Goal: Task Accomplishment & Management: Complete application form

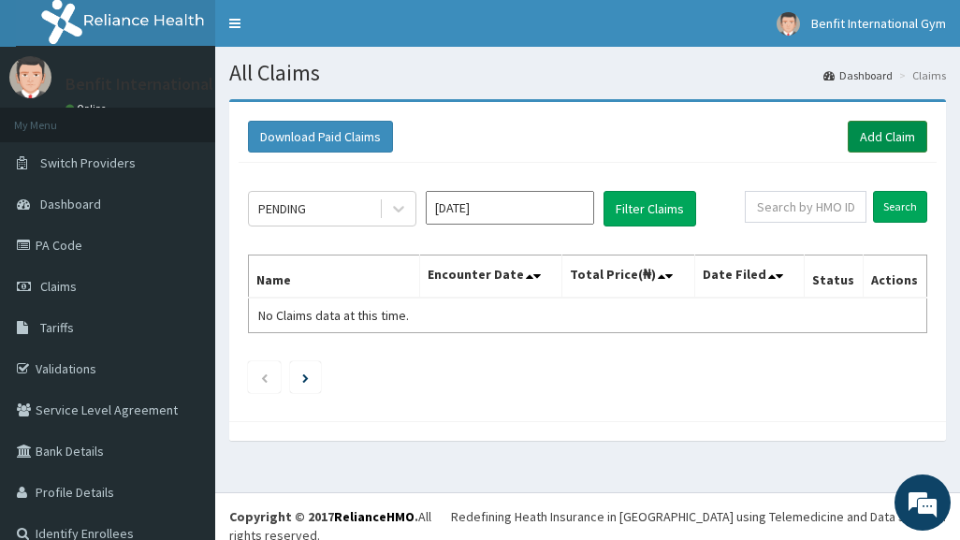
click at [859, 134] on link "Add Claim" at bounding box center [886, 137] width 79 height 32
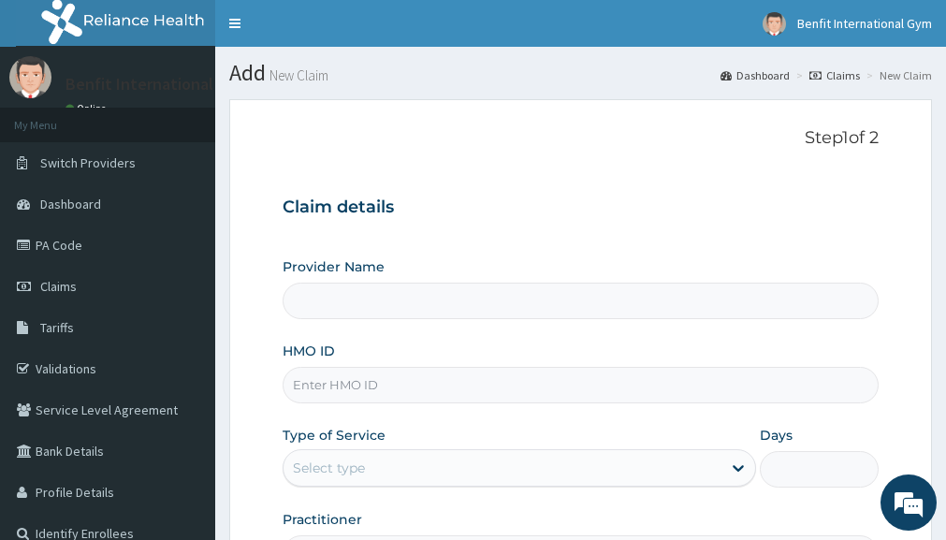
type input "Benfit International Gym"
type input "1"
click at [410, 383] on input "HMO ID" at bounding box center [580, 385] width 596 height 36
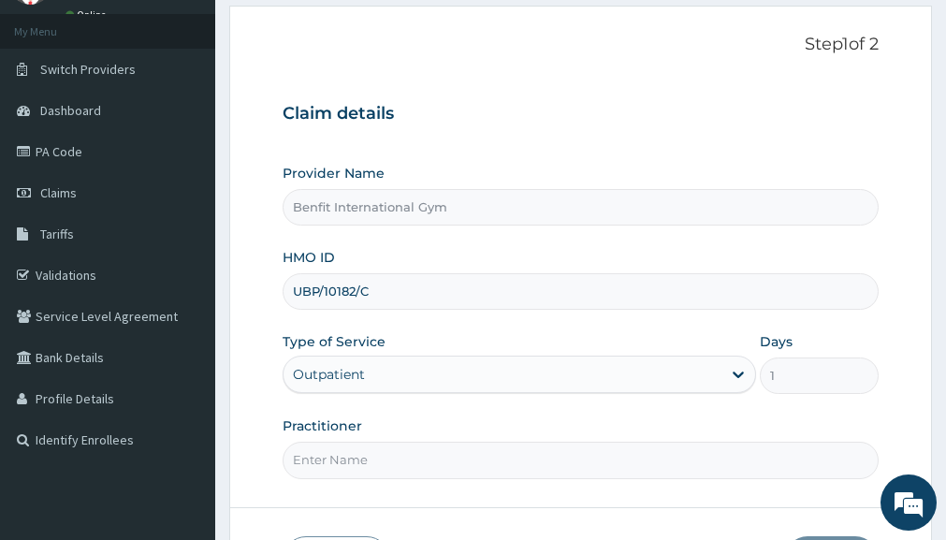
scroll to position [122, 0]
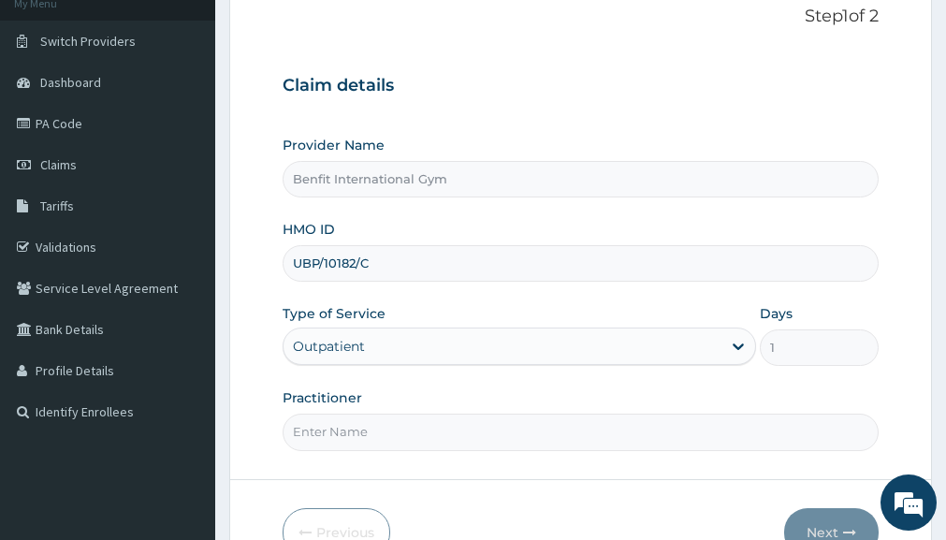
type input "UBP/10182/C"
click at [398, 415] on input "Practitioner" at bounding box center [580, 431] width 596 height 36
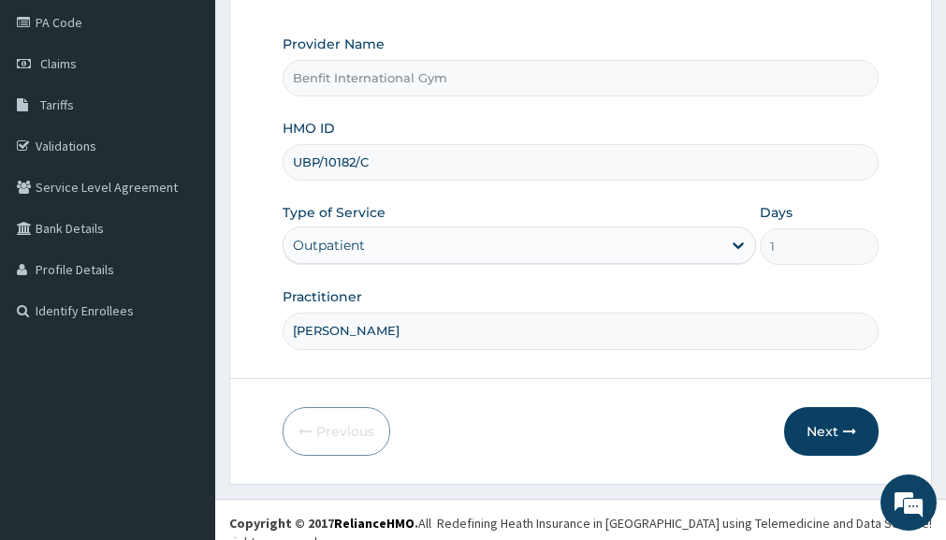
scroll to position [226, 0]
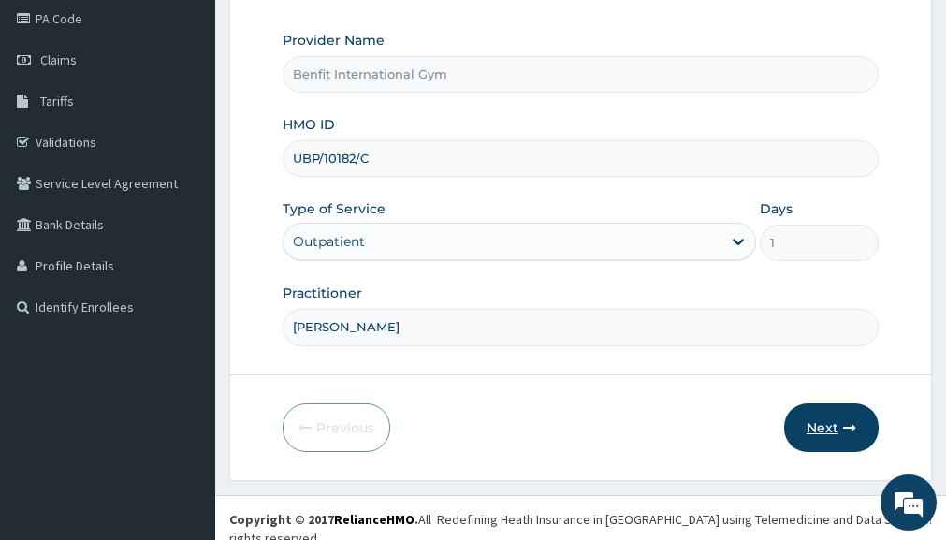
type input "[PERSON_NAME]"
click at [830, 426] on button "Next" at bounding box center [831, 427] width 94 height 49
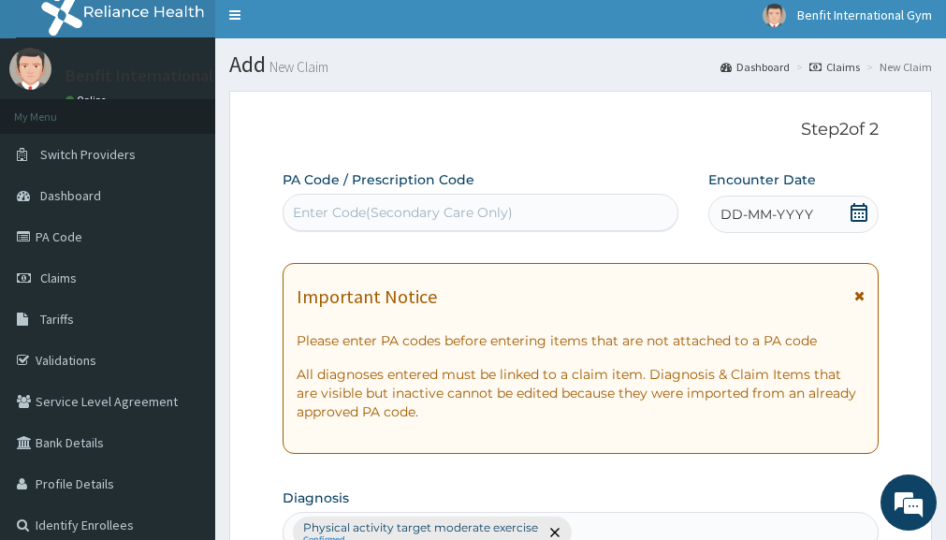
scroll to position [0, 0]
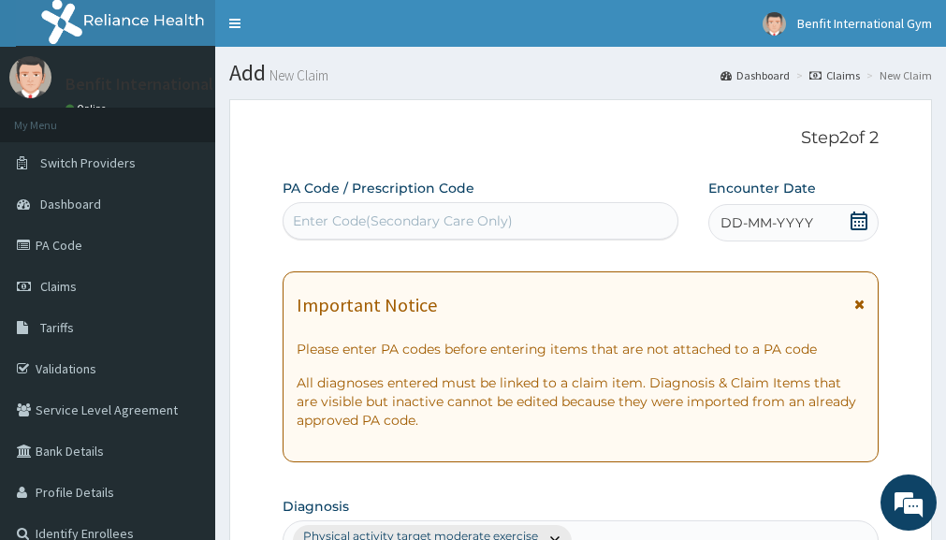
click at [605, 215] on div "Enter Code(Secondary Care Only)" at bounding box center [480, 221] width 394 height 30
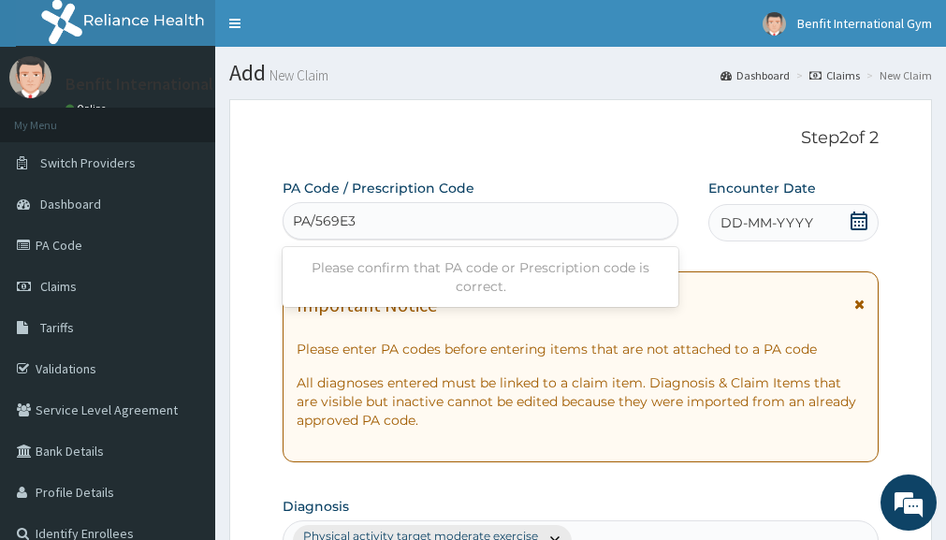
type input "PA/569E31"
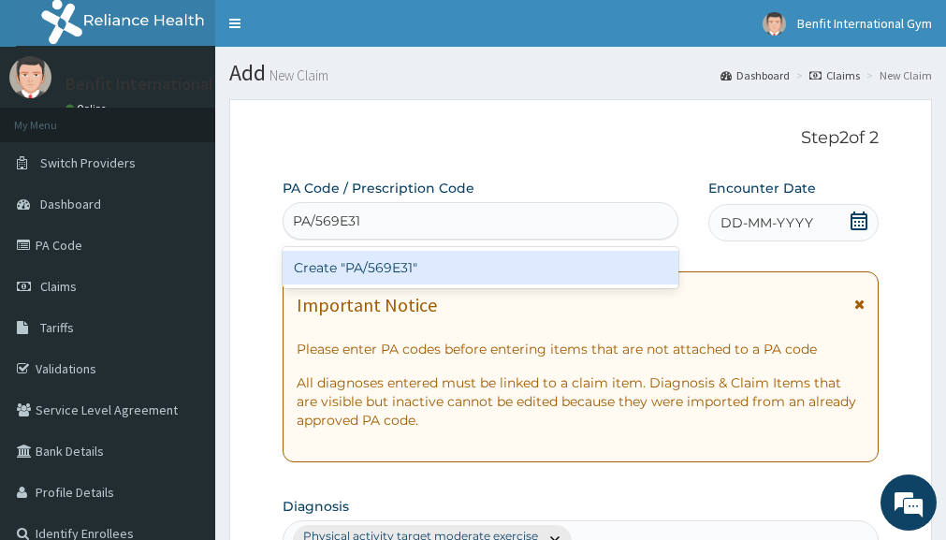
click at [442, 265] on div "Create "PA/569E31"" at bounding box center [480, 268] width 396 height 34
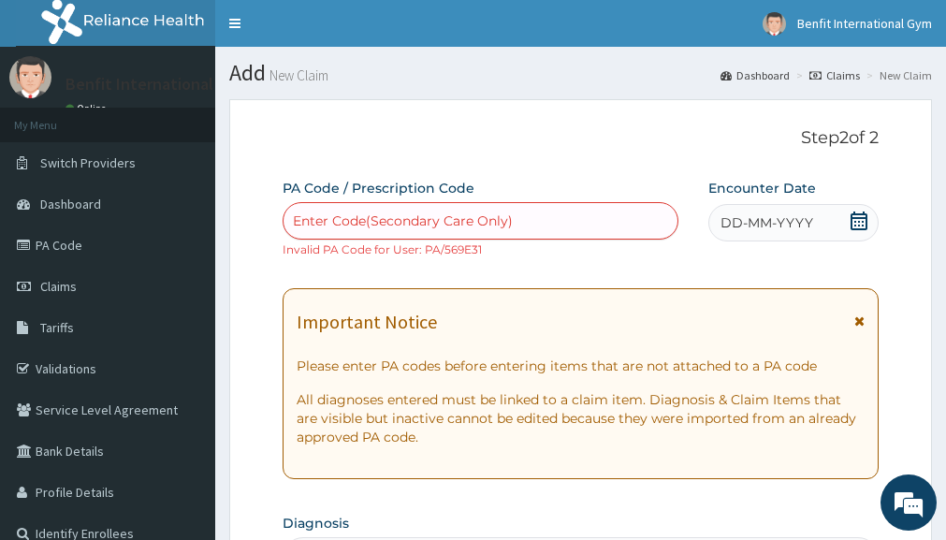
click at [361, 212] on div "Enter Code(Secondary Care Only)" at bounding box center [403, 220] width 220 height 19
type input "P"
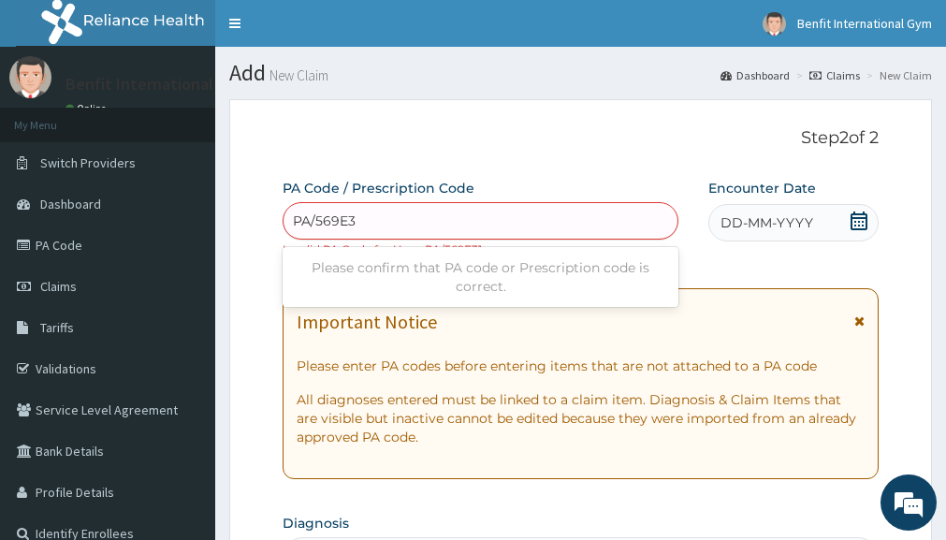
type input "PA/569E31"
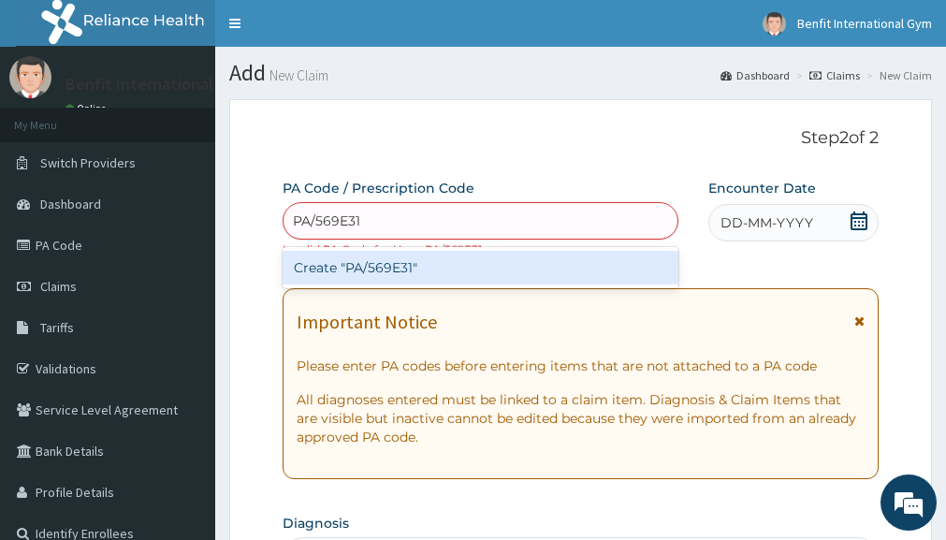
click at [343, 268] on div "Create "PA/569E31"" at bounding box center [480, 268] width 396 height 34
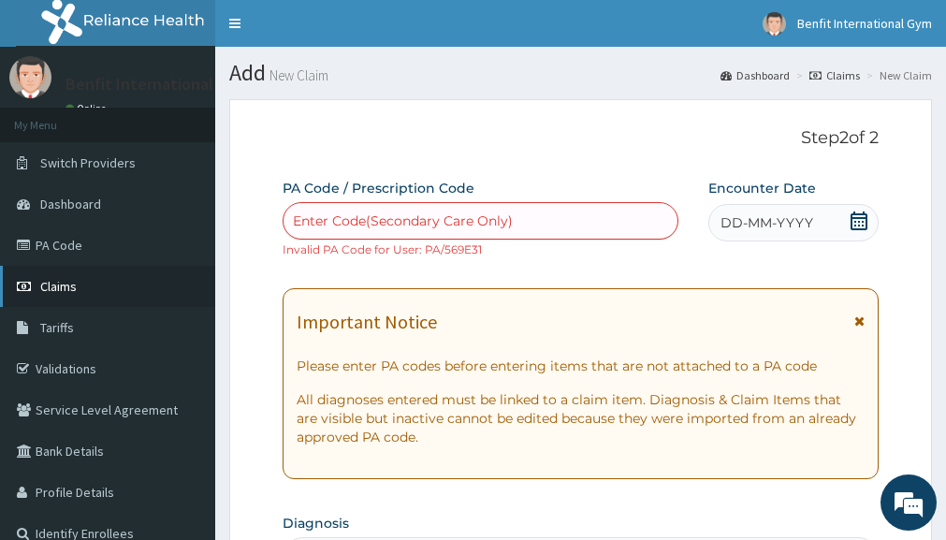
click at [60, 283] on span "Claims" at bounding box center [58, 286] width 36 height 17
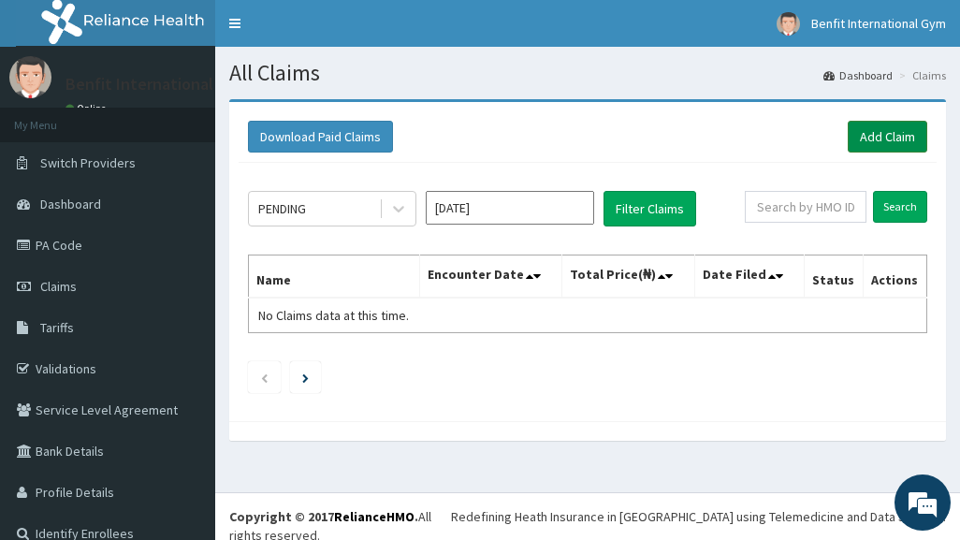
click at [860, 137] on link "Add Claim" at bounding box center [886, 137] width 79 height 32
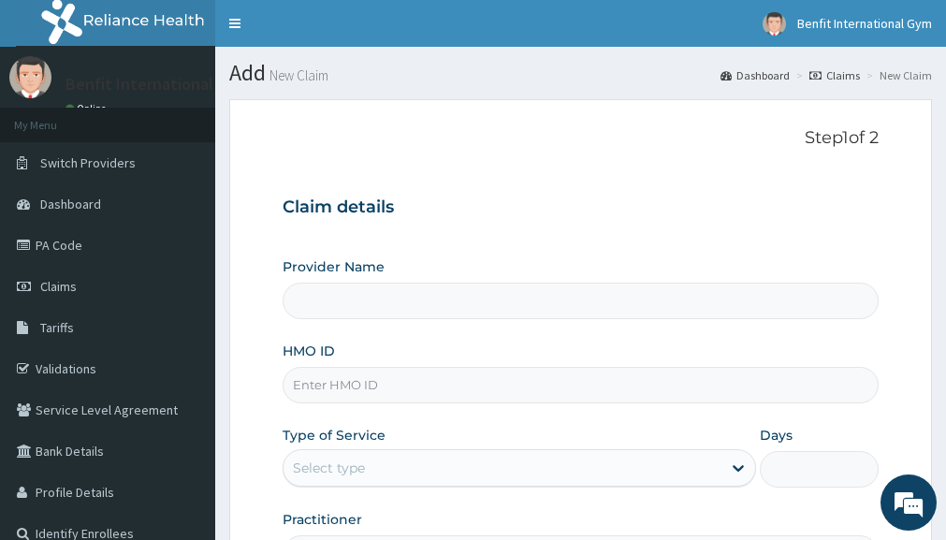
click at [345, 386] on input "HMO ID" at bounding box center [580, 385] width 596 height 36
type input "U"
type input "Benfit International Gym"
type input "1"
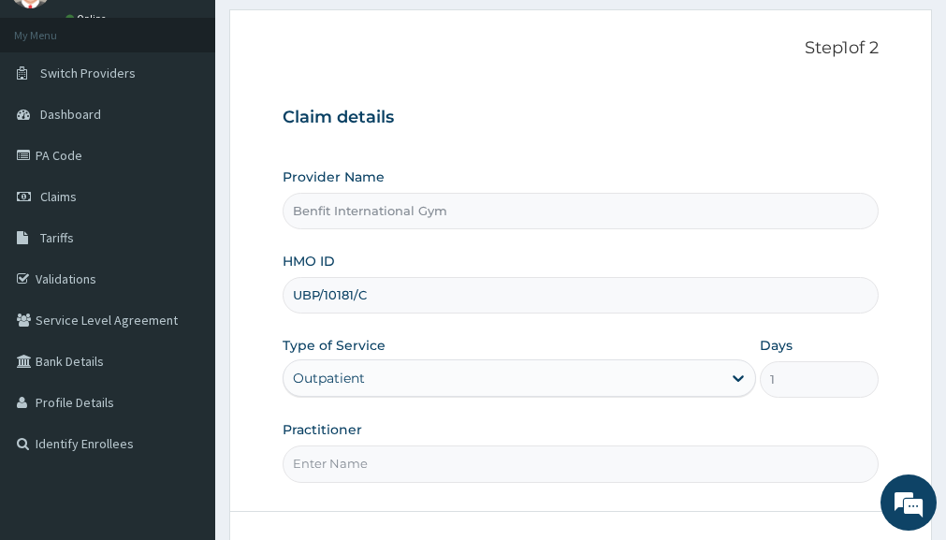
scroll to position [91, 0]
type input "U"
type input "SGS/10071/A"
drag, startPoint x: 371, startPoint y: 467, endPoint x: 377, endPoint y: 475, distance: 10.1
click at [377, 475] on input "Practitioner" at bounding box center [580, 462] width 596 height 36
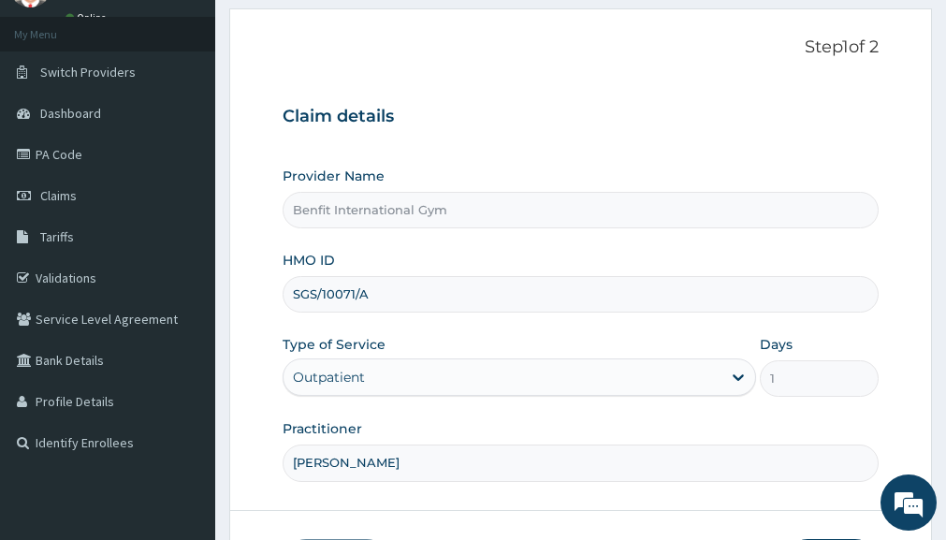
scroll to position [199, 0]
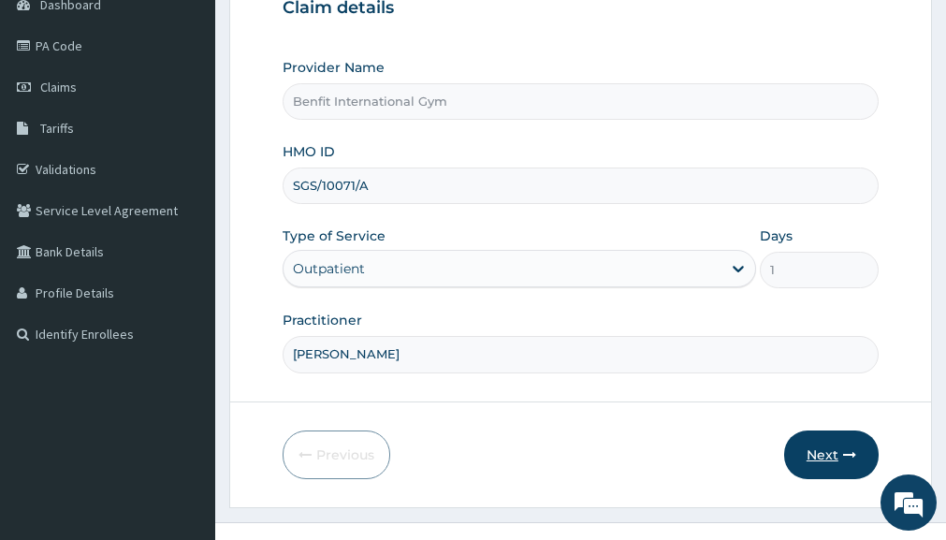
type input "ABDULKAREEM ZAYNAB"
click at [811, 454] on button "Next" at bounding box center [831, 454] width 94 height 49
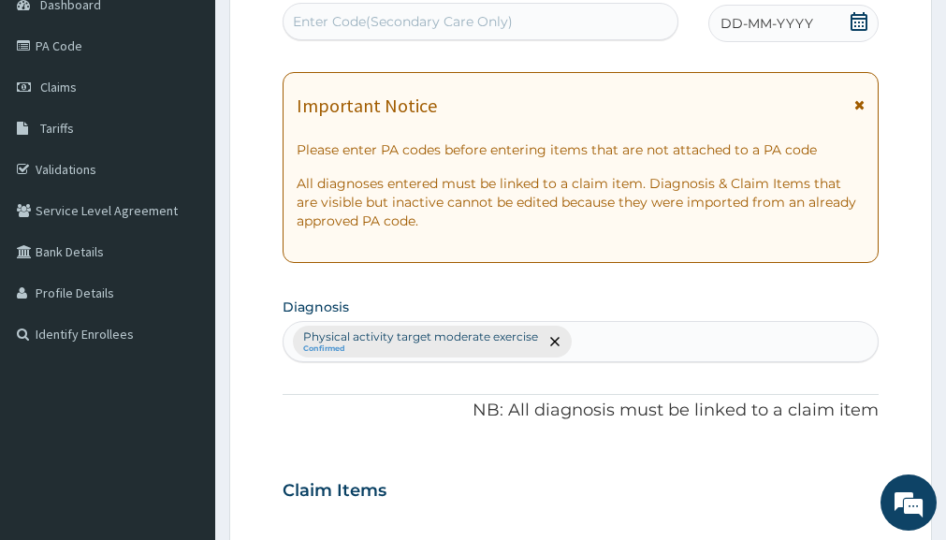
click at [542, 21] on div "Enter Code(Secondary Care Only)" at bounding box center [480, 22] width 394 height 30
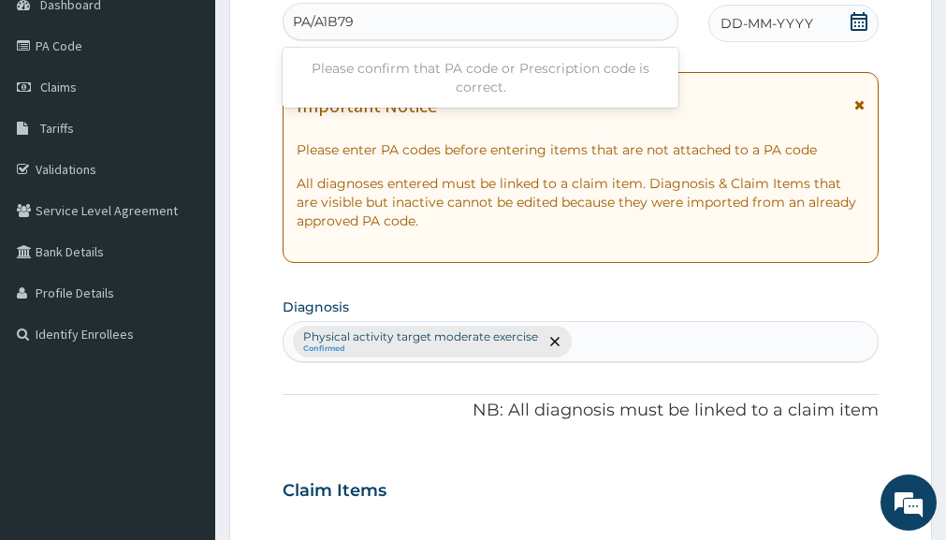
type input "PA/A1B796"
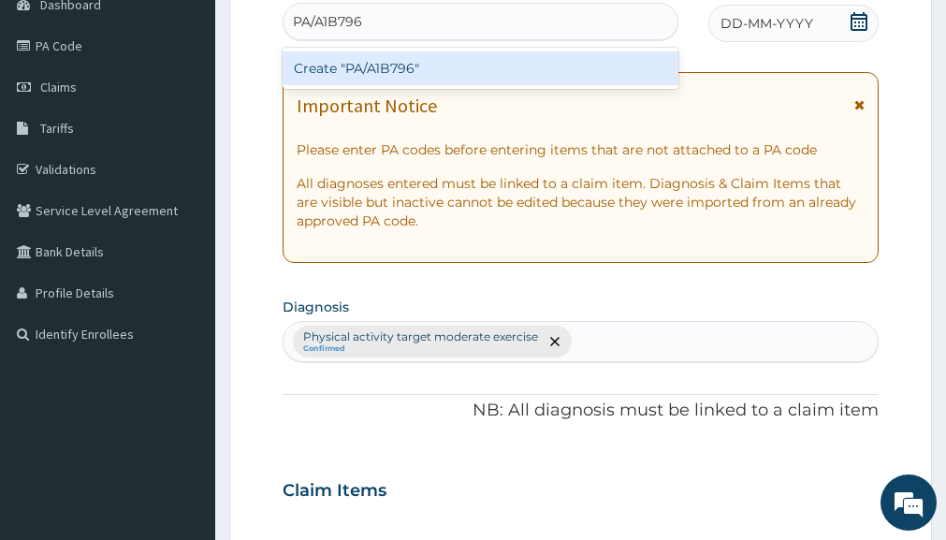
click at [526, 62] on div "Create "PA/A1B796"" at bounding box center [480, 68] width 396 height 34
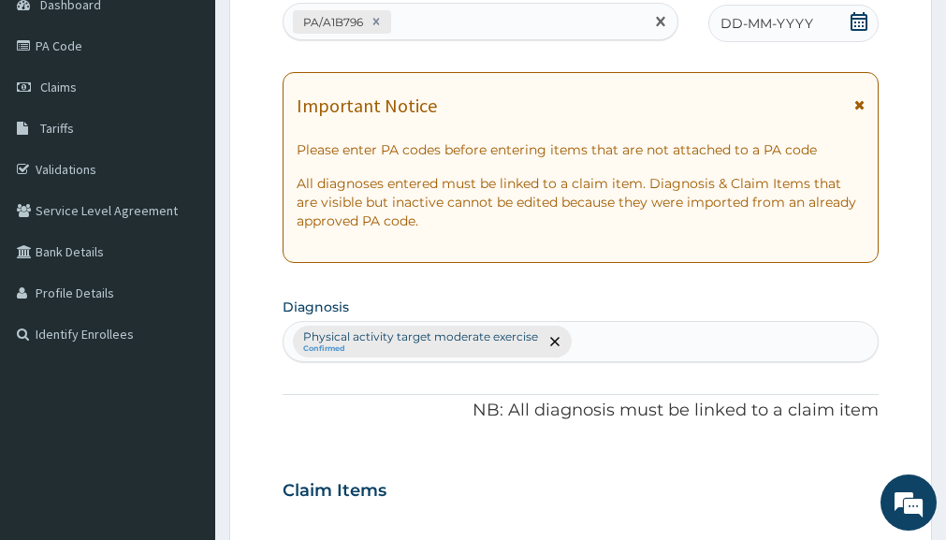
click at [860, 19] on icon at bounding box center [858, 21] width 17 height 19
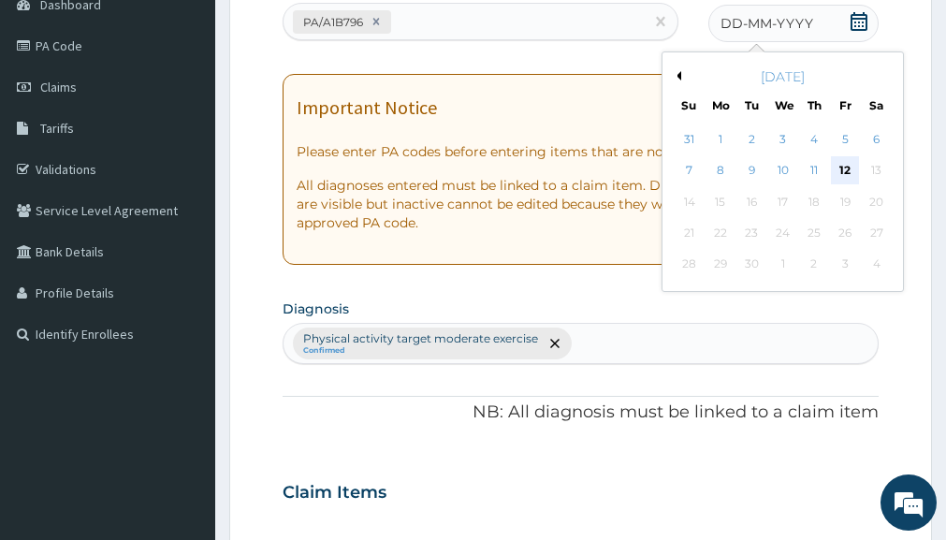
click at [842, 175] on div "12" at bounding box center [845, 171] width 28 height 28
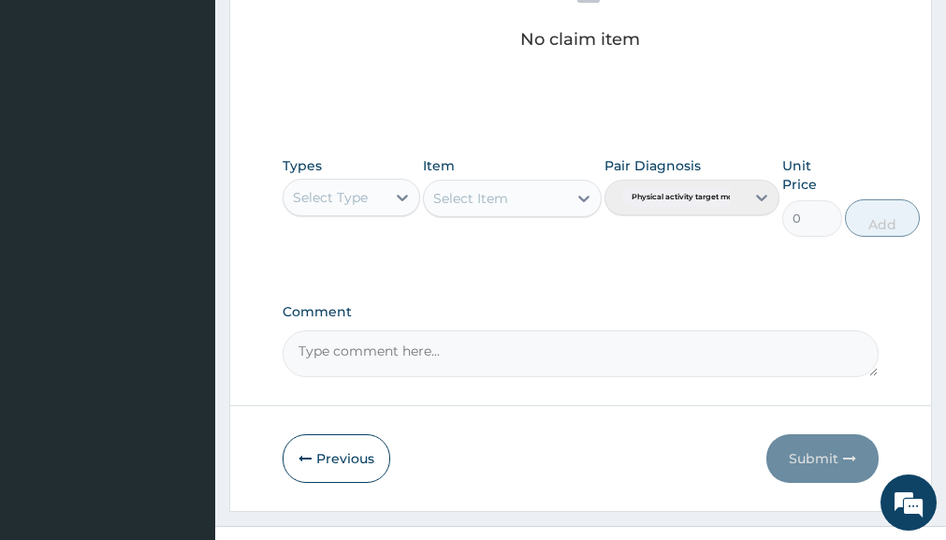
scroll to position [815, 0]
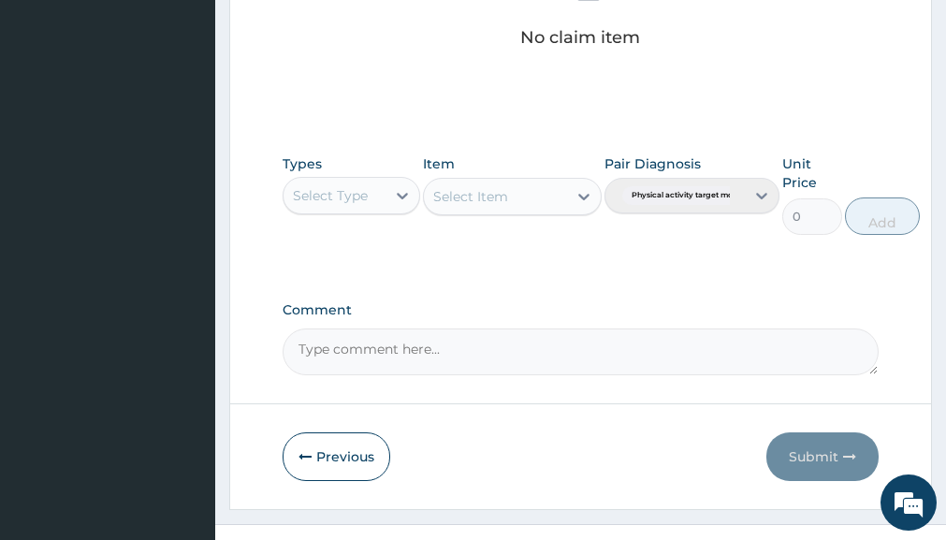
click at [373, 207] on div "Select Type" at bounding box center [333, 196] width 101 height 30
type input "GYM"
click at [355, 234] on div "Gym" at bounding box center [350, 242] width 137 height 34
click at [565, 173] on div "Item Select Item" at bounding box center [512, 194] width 179 height 80
click at [565, 183] on div "Select Item" at bounding box center [495, 196] width 143 height 30
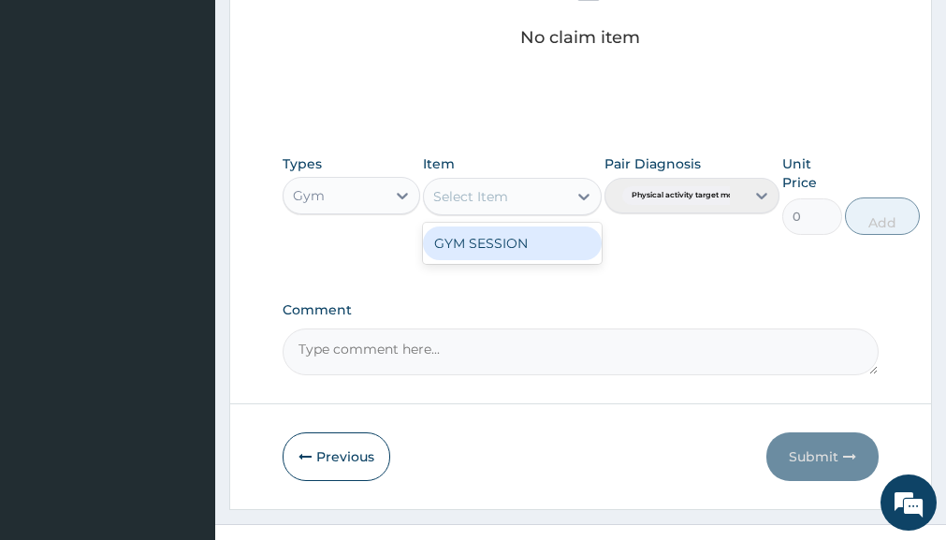
click at [518, 250] on div "GYM SESSION" at bounding box center [512, 243] width 179 height 34
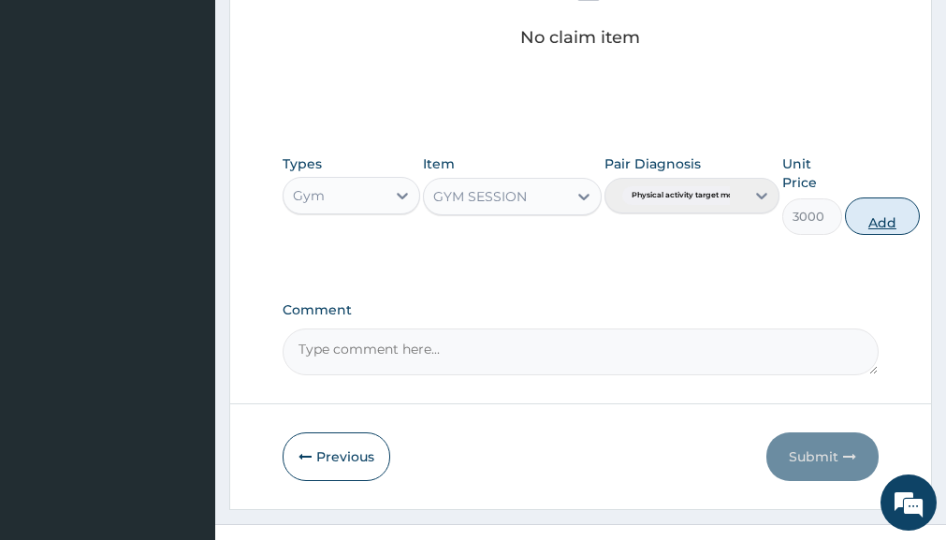
click at [894, 231] on button "Add" at bounding box center [882, 215] width 75 height 37
type input "0"
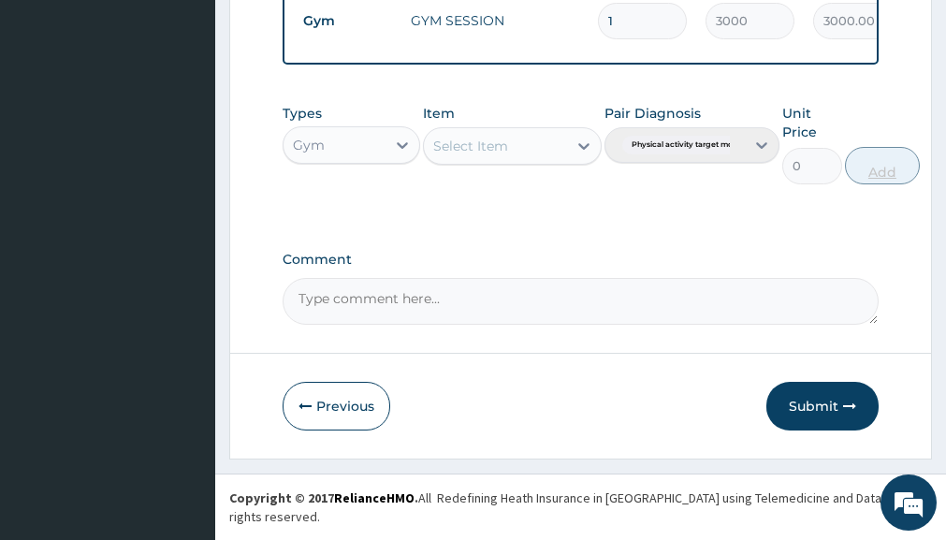
scroll to position [772, 0]
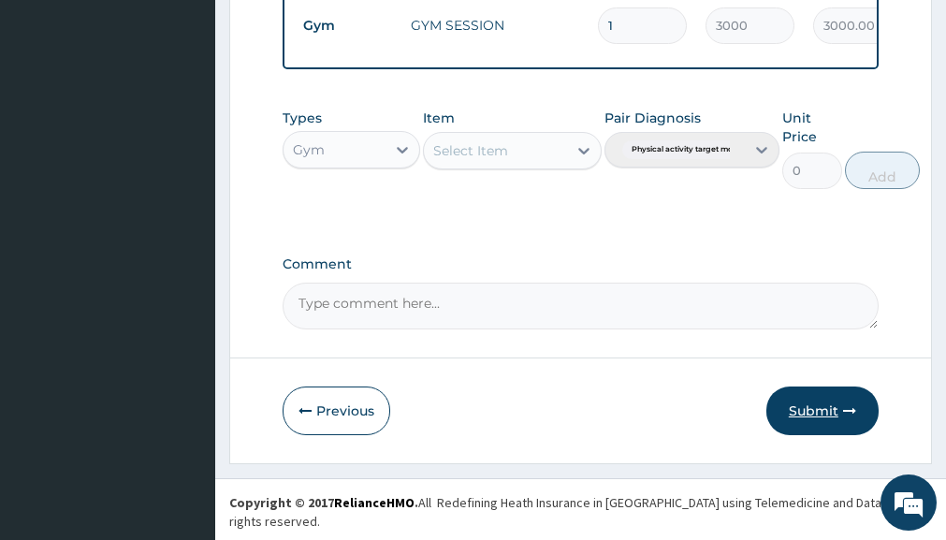
click at [787, 413] on button "Submit" at bounding box center [822, 410] width 112 height 49
